Goal: Task Accomplishment & Management: Understand process/instructions

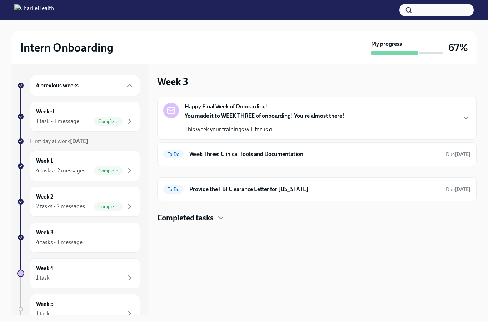
click at [350, 124] on div "Happy Final Week of Onboarding! You made it to WEEK THREE of onboarding! You're…" at bounding box center [316, 118] width 307 height 31
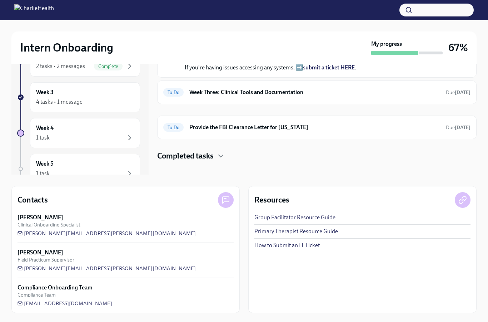
scroll to position [140, 0]
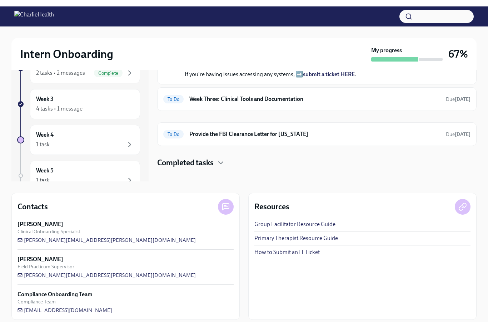
click at [456, 72] on div "You made it to WEEK THREE of onboarding! You're almost there! This week your tr…" at bounding box center [322, 36] width 274 height 72
click at [462, 96] on strong "[DATE]" at bounding box center [463, 93] width 16 height 6
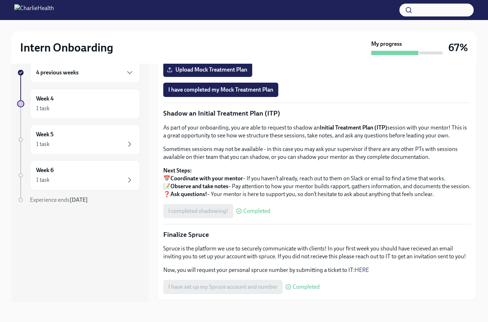
scroll to position [41, 0]
click at [297, 312] on span "Next task : Provide the FBI Clearance Letter for [US_STATE]" at bounding box center [233, 315] width 140 height 7
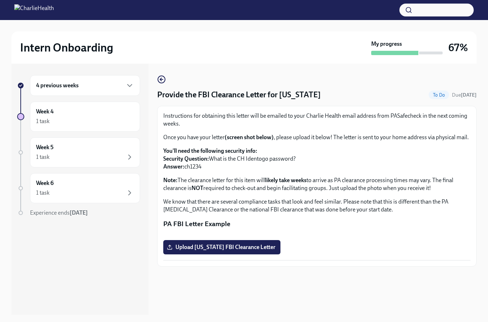
click at [128, 157] on icon "button" at bounding box center [129, 157] width 9 height 9
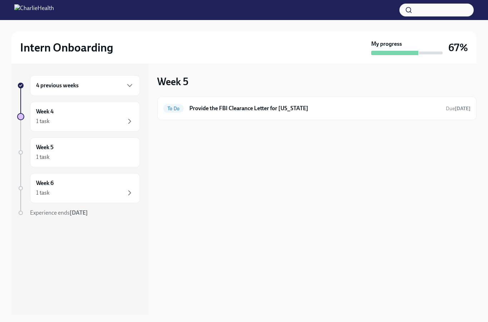
click at [105, 199] on div "Week 6 1 task" at bounding box center [85, 188] width 110 height 30
click at [115, 89] on div "4 previous weeks" at bounding box center [85, 85] width 98 height 9
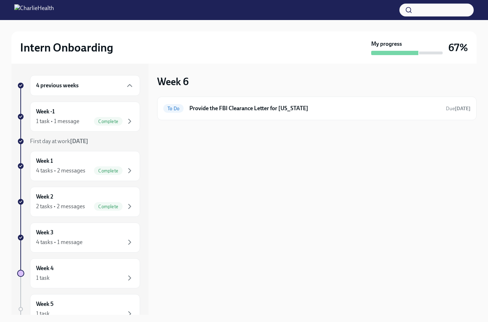
click at [125, 246] on div "Week 3 4 tasks • 1 message" at bounding box center [85, 237] width 110 height 30
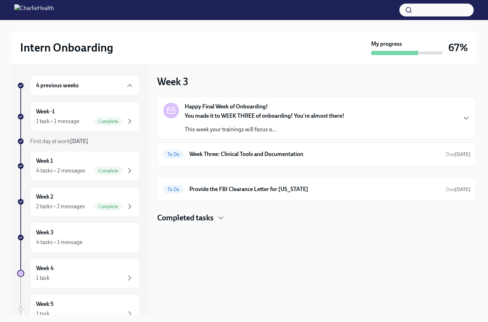
click at [463, 119] on icon "button" at bounding box center [466, 118] width 9 height 9
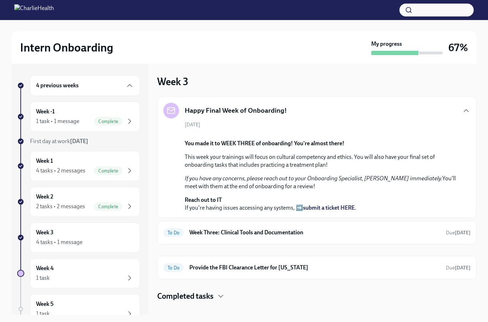
scroll to position [113, 0]
click at [461, 236] on strong "[DATE]" at bounding box center [463, 232] width 16 height 6
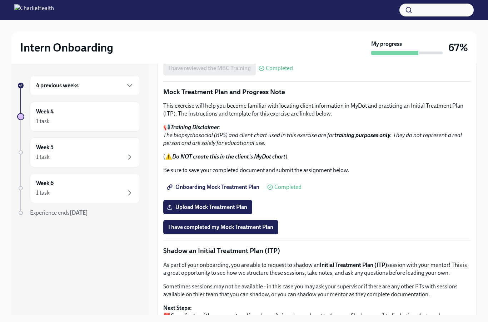
scroll to position [407, 0]
click at [247, 186] on span "Onboarding Mock Treatment Plan" at bounding box center [213, 186] width 91 height 7
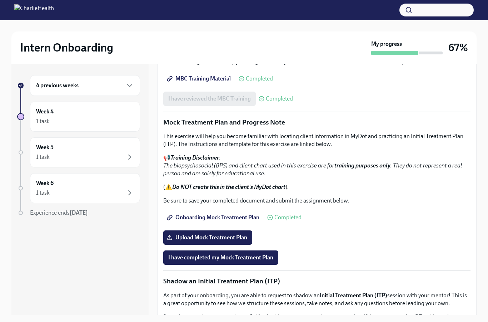
scroll to position [373, 0]
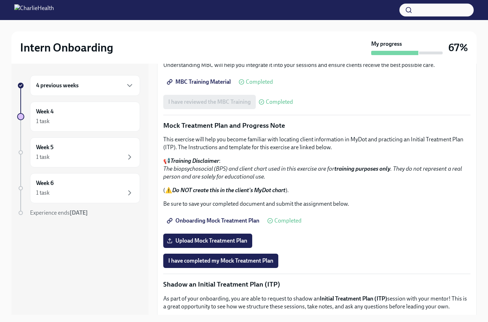
click at [236, 219] on span "Onboarding Mock Treatment Plan" at bounding box center [213, 220] width 91 height 7
